Goal: Task Accomplishment & Management: Manage account settings

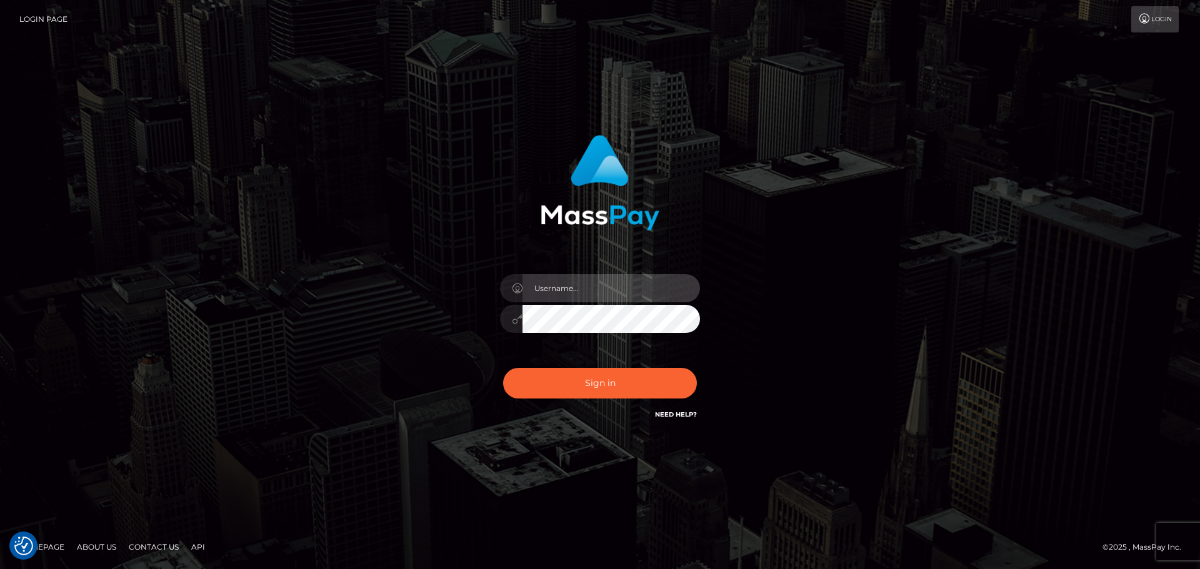
click at [573, 292] on input "text" at bounding box center [610, 288] width 177 height 28
type input "dawson.throne"
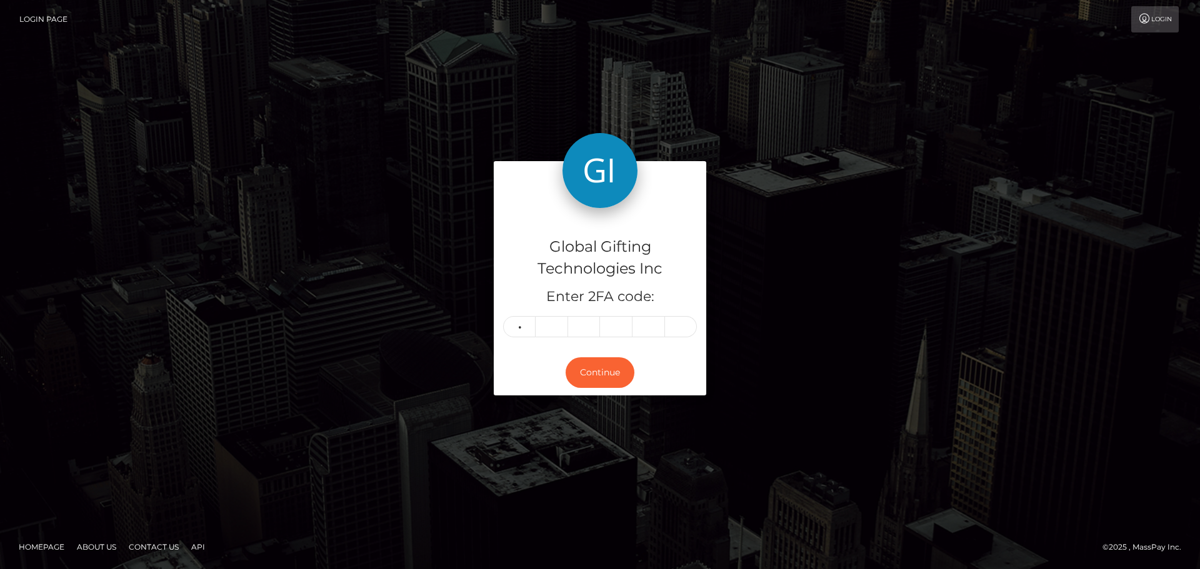
type input "4"
type input "6"
type input "9"
type input "0"
type input "7"
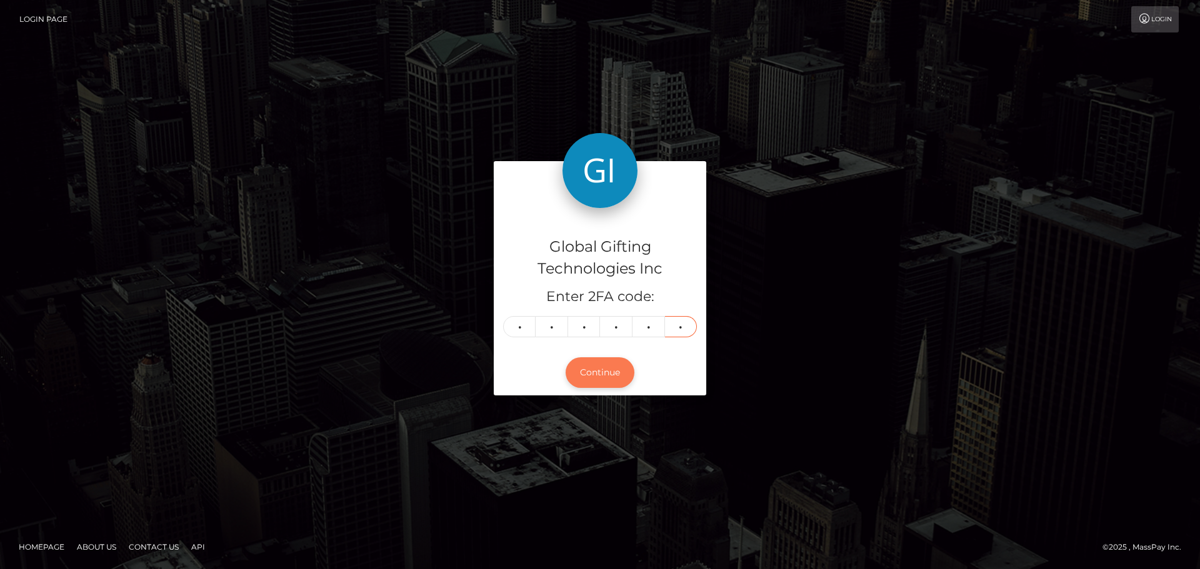
type input "5"
click at [604, 371] on button "Continue" at bounding box center [599, 372] width 69 height 31
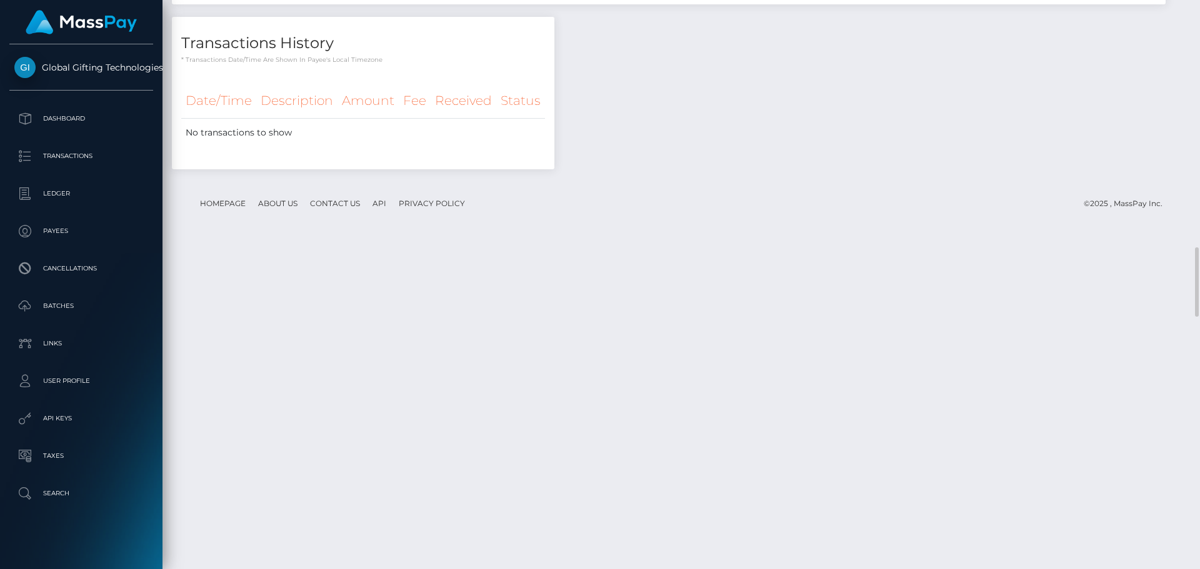
scroll to position [1959, 0]
